Goal: Answer question/provide support: Share knowledge or assist other users

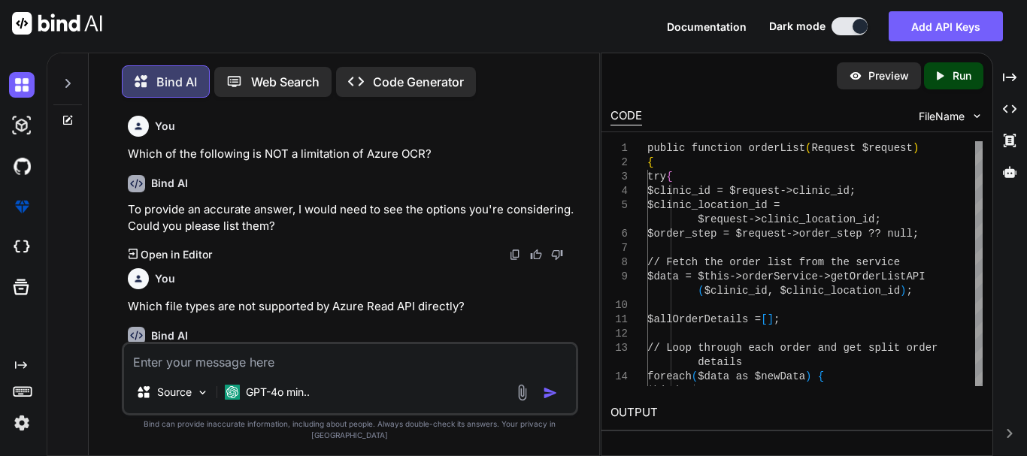
scroll to position [5282, 0]
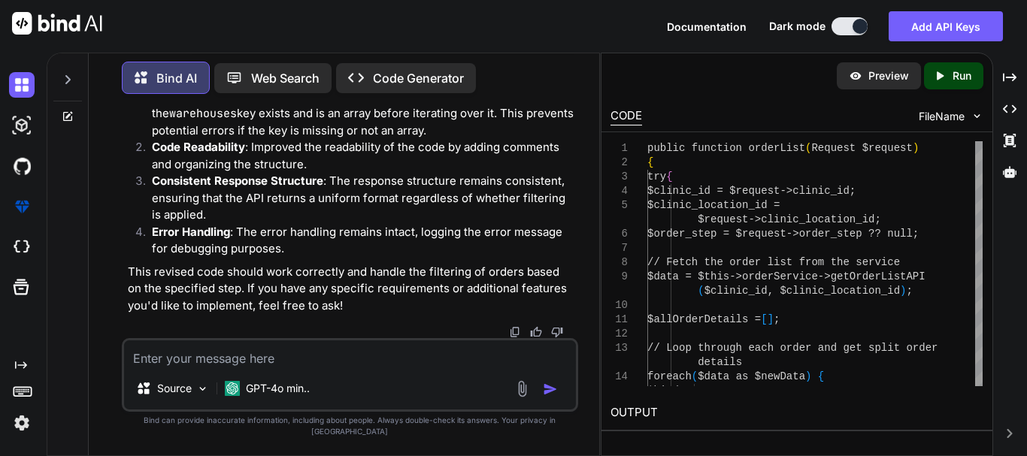
type textarea "Class "Illuminate\Support\Facades\Client" not found"
type textarea "x"
type textarea "Class "Illuminate\Support\Facades\Client" not found"
type textarea "x"
type textarea "Class "Illuminate\Support\Facades\Client" not found i"
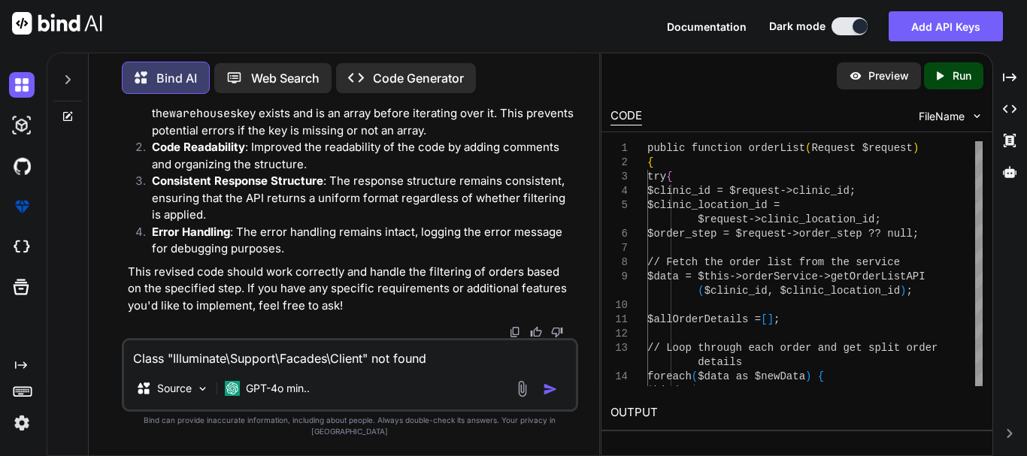
type textarea "x"
type textarea "Class "Illuminate\Support\Facades\Client" not found in"
type textarea "x"
type textarea "Class "Illuminate\Support\Facades\Client" not found in"
type textarea "x"
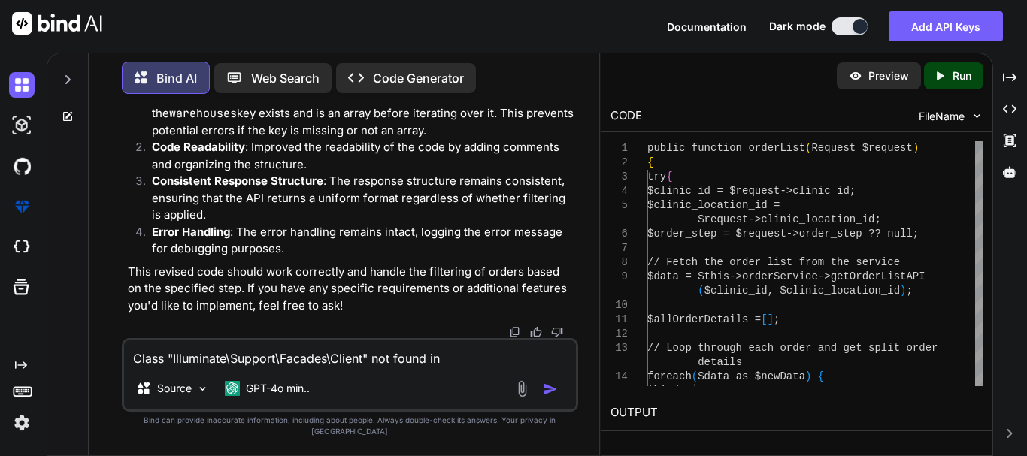
type textarea "Class "Illuminate\Support\Facades\Client" not found in l"
type textarea "x"
type textarea "Class "Illuminate\Support\Facades\Client" not found in la"
type textarea "x"
type textarea "Class "Illuminate\Support\Facades\Client" not found in lar"
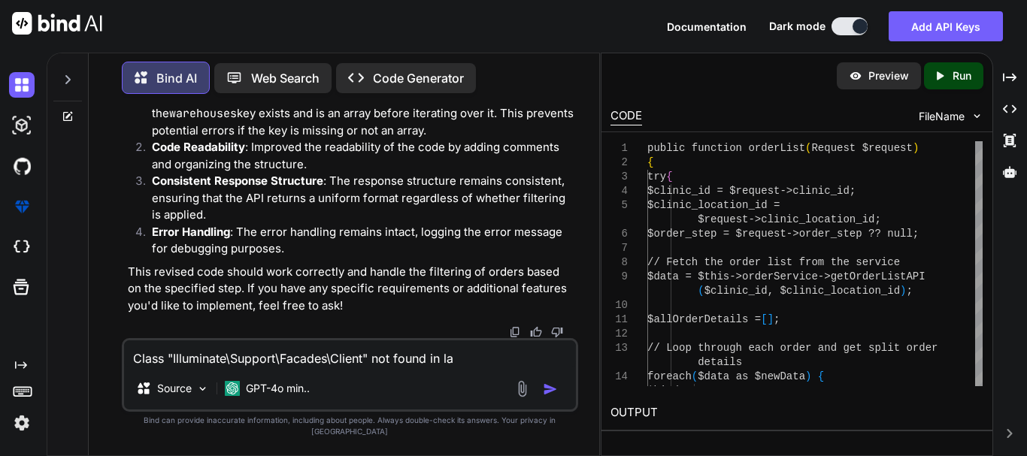
type textarea "x"
type textarea "Class "Illuminate\Support\Facades\Client" not found in [GEOGRAPHIC_DATA]"
type textarea "x"
type textarea "Class "Illuminate\Support\Facades\Client" not found in [GEOGRAPHIC_DATA]"
type textarea "x"
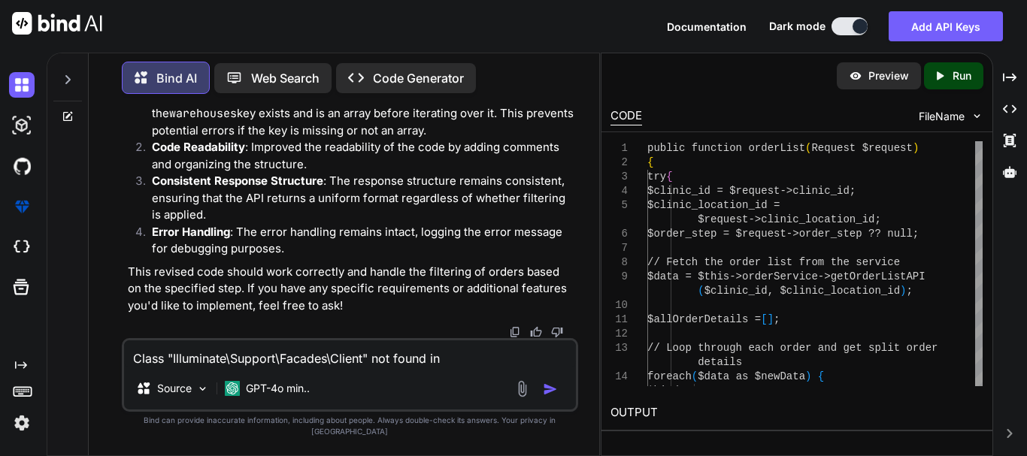
type textarea "Class "Illuminate\Support\Facades\Client" not found in [GEOGRAPHIC_DATA]"
type textarea "x"
type textarea "Class "Illuminate\Support\Facades\Client" not found in [GEOGRAPHIC_DATA]"
type textarea "x"
type textarea "Class "Illuminate\Support\Facades\Client" not found in lar"
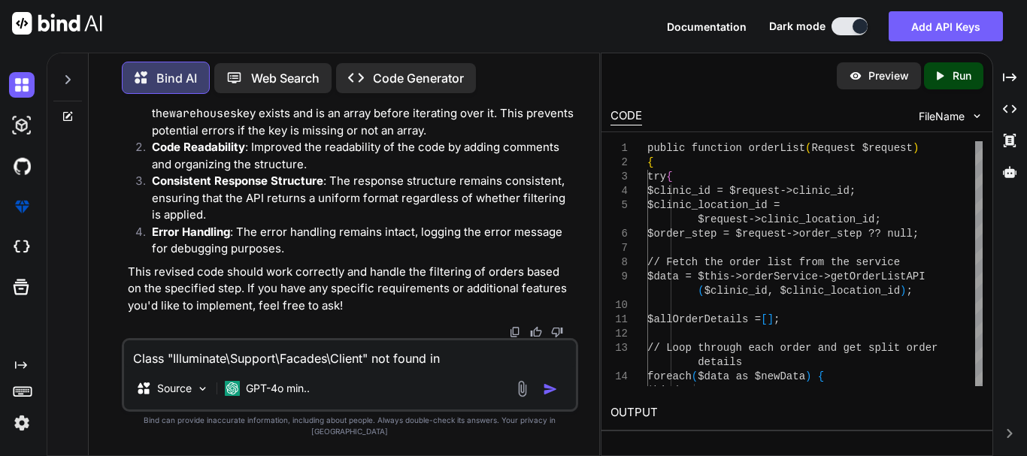
type textarea "x"
type textarea "Class "Illuminate\Support\Facades\Client" not found in la"
type textarea "x"
type textarea "Class "Illuminate\Support\Facades\Client" not found in lar"
type textarea "x"
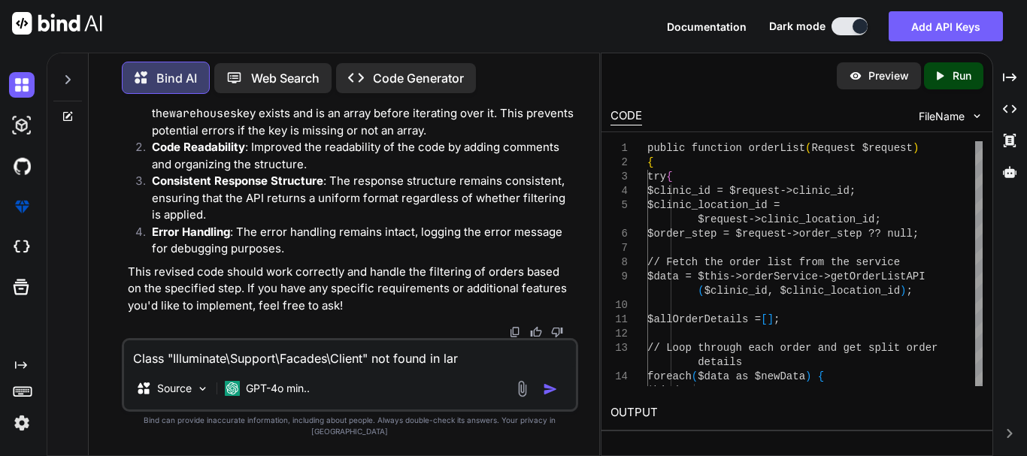
type textarea "Class "Illuminate\Support\Facades\Client" not found in [GEOGRAPHIC_DATA]"
type textarea "x"
type textarea "Class "Illuminate\Support\Facades\Client" not found in [GEOGRAPHIC_DATA]"
type textarea "x"
type textarea "Class "Illuminate\Support\Facades\Client" not found in [GEOGRAPHIC_DATA]"
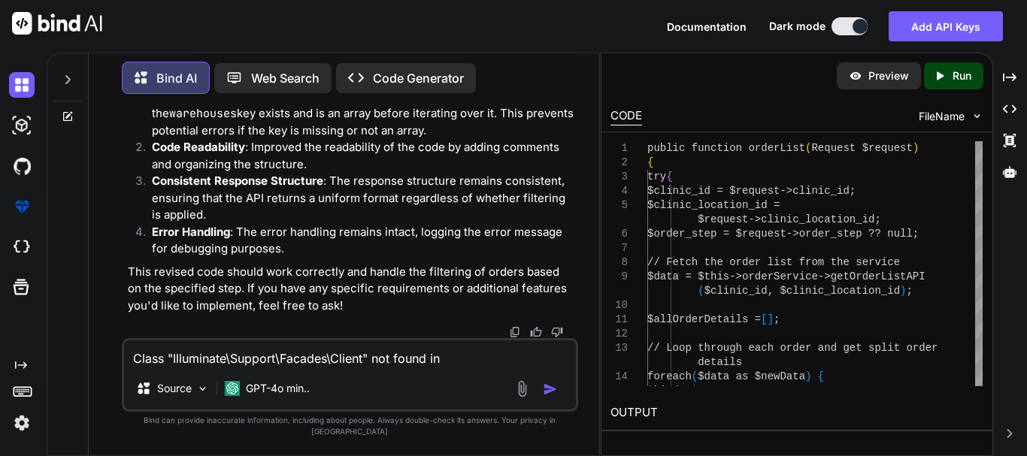
type textarea "x"
type textarea "Class "Illuminate\Support\Facades\Client" not found in [GEOGRAPHIC_DATA]"
type textarea "x"
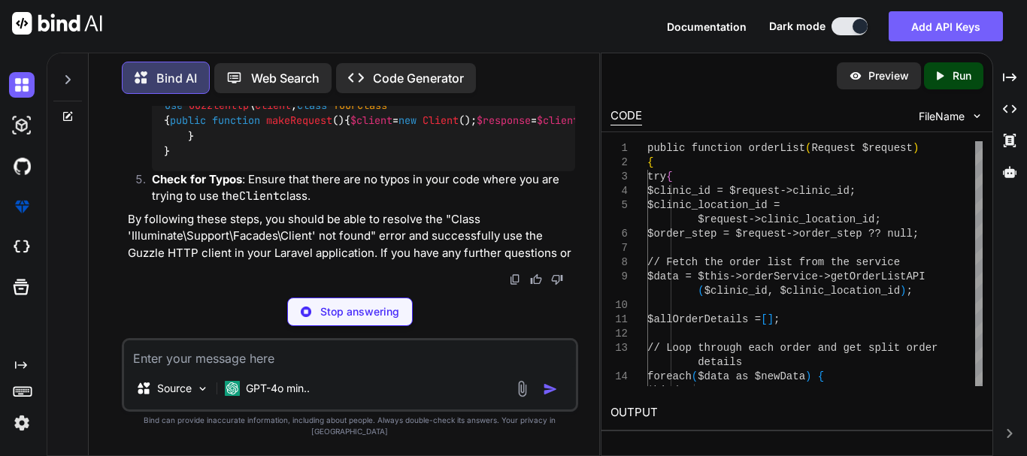
scroll to position [6942, 0]
type textarea "x"
type textarea "composer require guzzlehttp/guzzle"
type textarea "x"
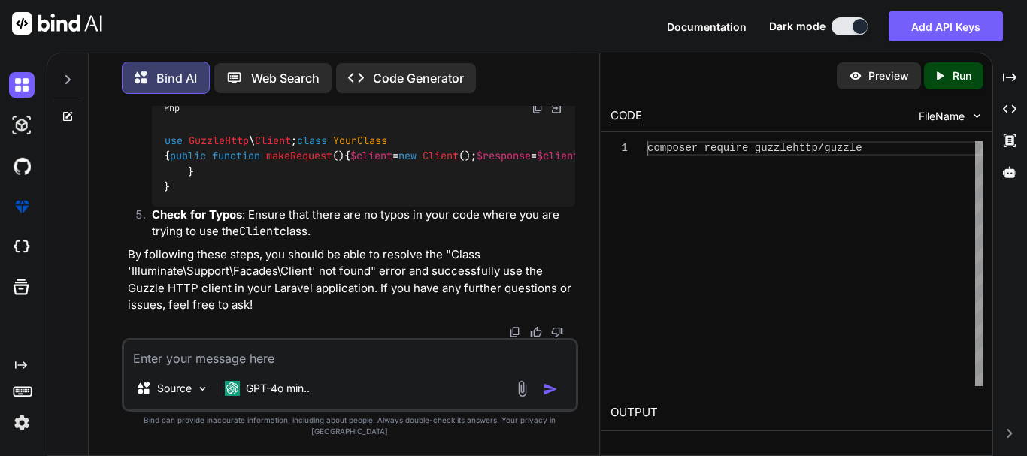
drag, startPoint x: 308, startPoint y: 178, endPoint x: 164, endPoint y: 184, distance: 144.4
copy code "use GuzzleHttp \ Client ;"
click at [210, 367] on textarea at bounding box center [350, 353] width 452 height 27
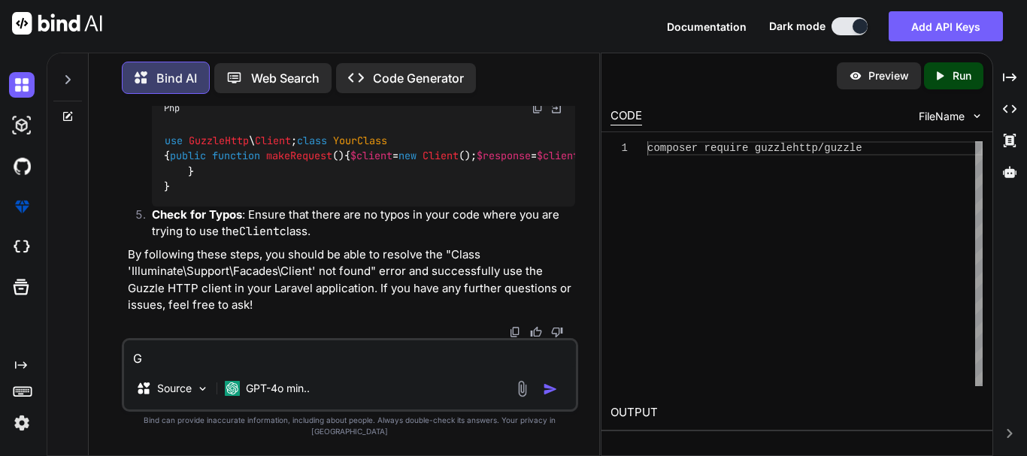
paste textarea "uzzleHttp\Client::__construct(): Argument #1 ($config) must be of type array, s…"
type textarea "GuzzleHttp\Client::__construct(): Argument #1 ($config) must be of type array, …"
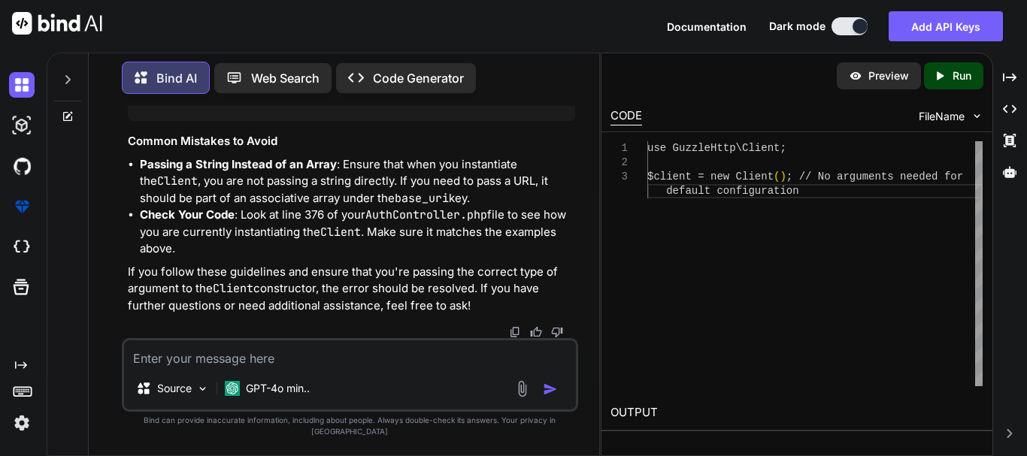
scroll to position [8671, 0]
click at [497, 240] on p "Check Your Code : Look at line 376 of your AuthController.php file to see how y…" at bounding box center [357, 232] width 435 height 51
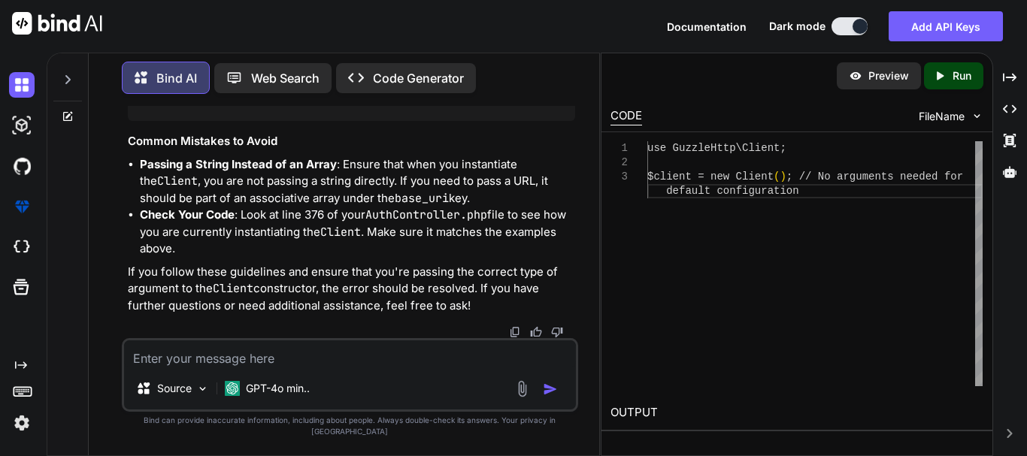
drag, startPoint x: 669, startPoint y: 138, endPoint x: 708, endPoint y: 193, distance: 67.4
click at [670, 138] on div "1 2 3 use GuzzleHttp\Client; $client = new Client ( ) ; // No arguments needed …" at bounding box center [796, 263] width 391 height 263
click at [409, 207] on p "Passing a String Instead of an Array : Ensure that when you instantiate the Cli…" at bounding box center [357, 181] width 435 height 51
click at [291, 363] on textarea at bounding box center [350, 353] width 452 height 27
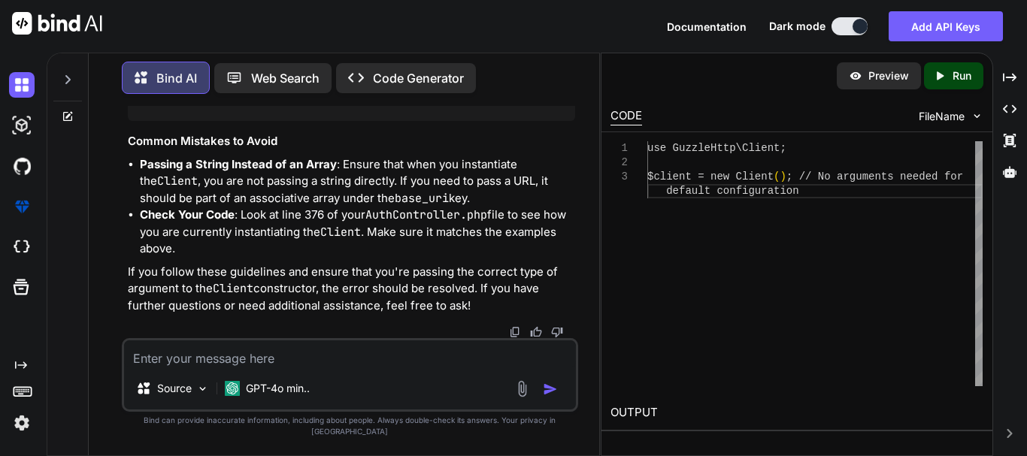
paste textarea "public function twilio(Request $request) { $account_sid = getenv("TWILIO_SID");…"
type textarea "public function twilio(Request $request) { $account_sid = getenv("TWILIO_SID");…"
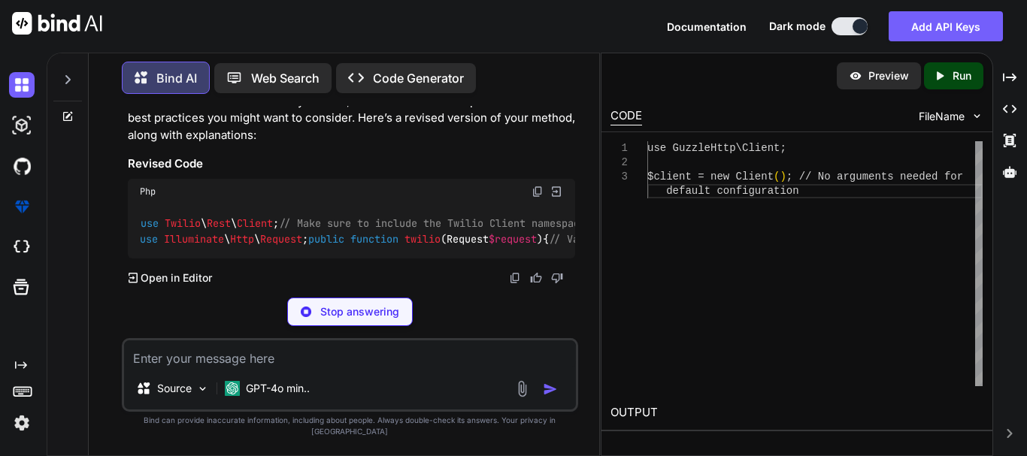
scroll to position [9140, 0]
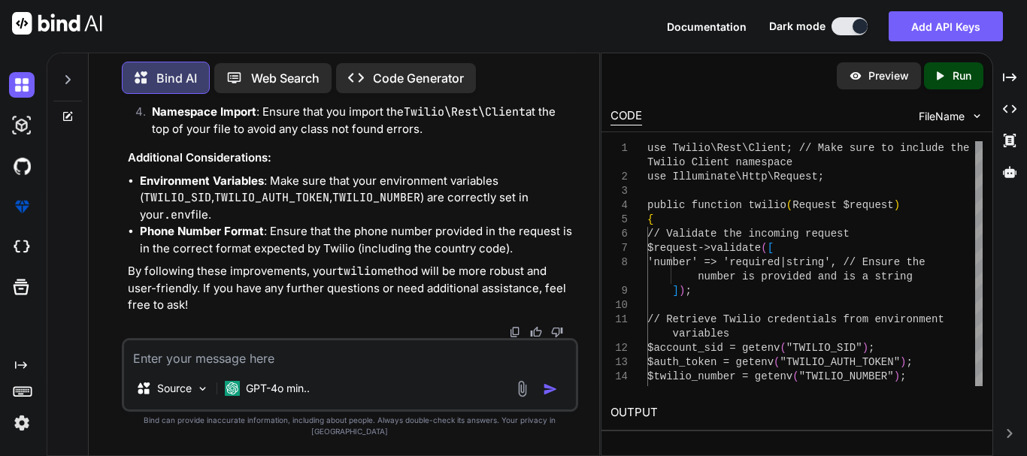
drag, startPoint x: 281, startPoint y: 169, endPoint x: 138, endPoint y: 174, distance: 142.9
copy code "use Twilio \ Rest \ Client ;"
